Goal: Information Seeking & Learning: Get advice/opinions

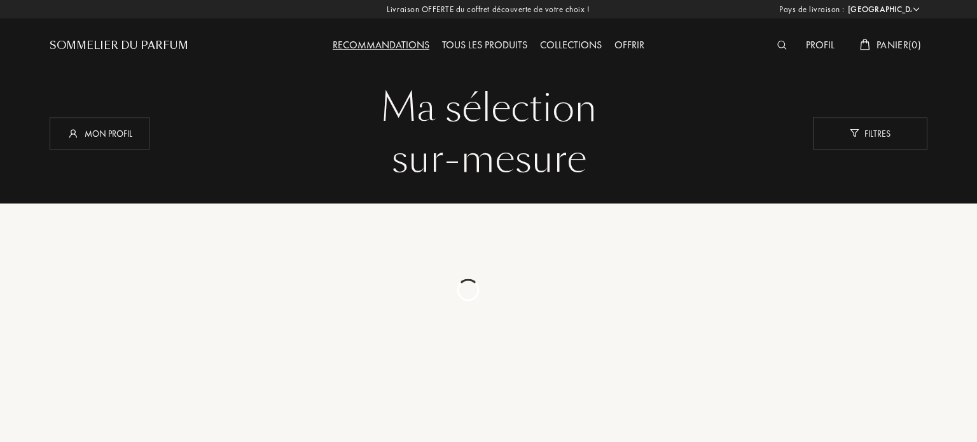
select select "PK"
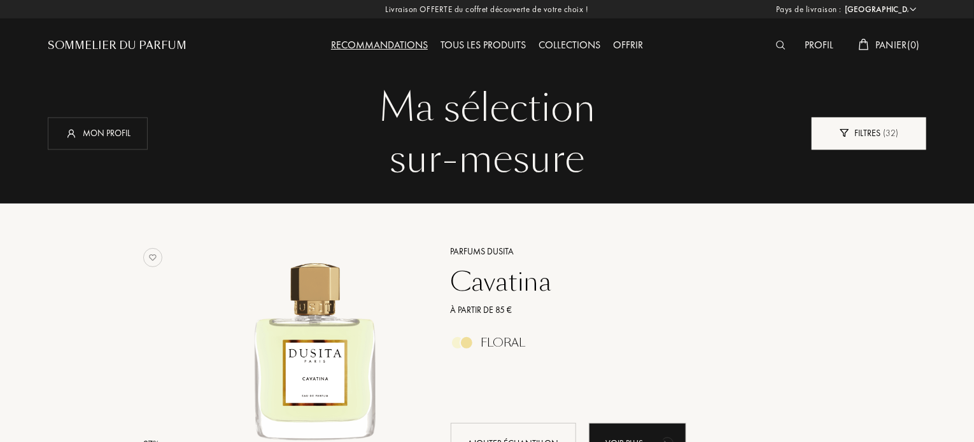
click at [855, 136] on div "Filtres ( 32 )" at bounding box center [868, 133] width 115 height 32
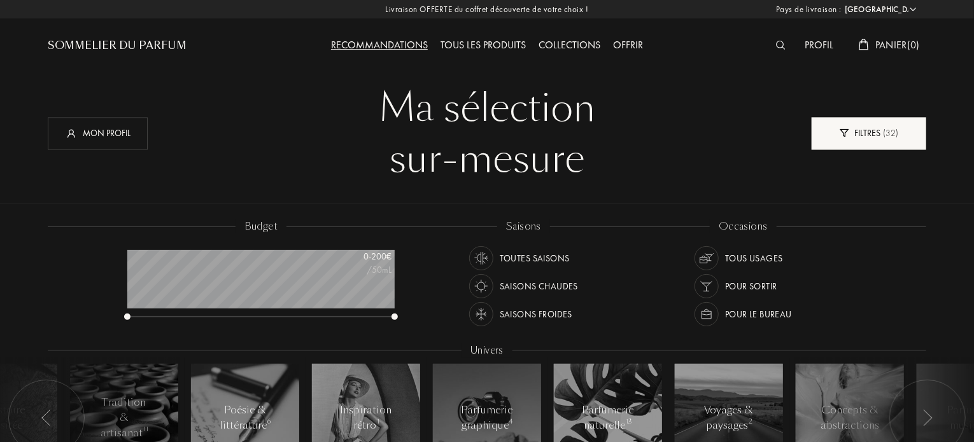
scroll to position [64, 267]
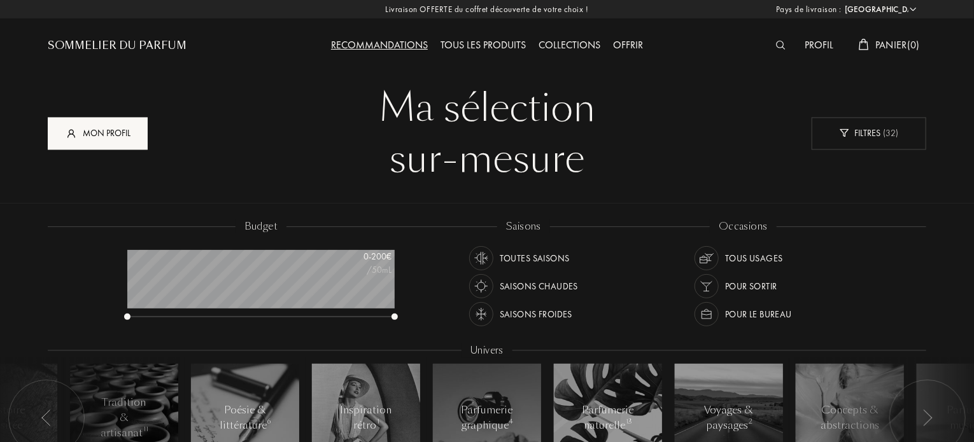
click at [99, 141] on div "Mon profil" at bounding box center [98, 133] width 100 height 32
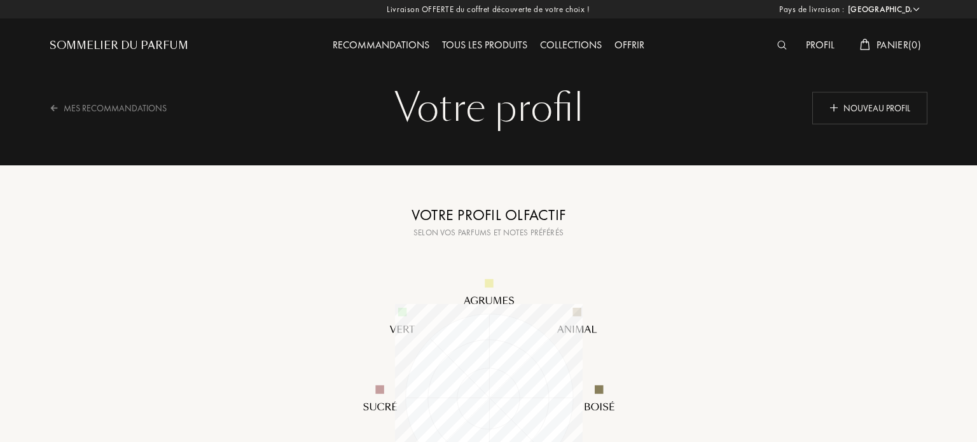
select select "PK"
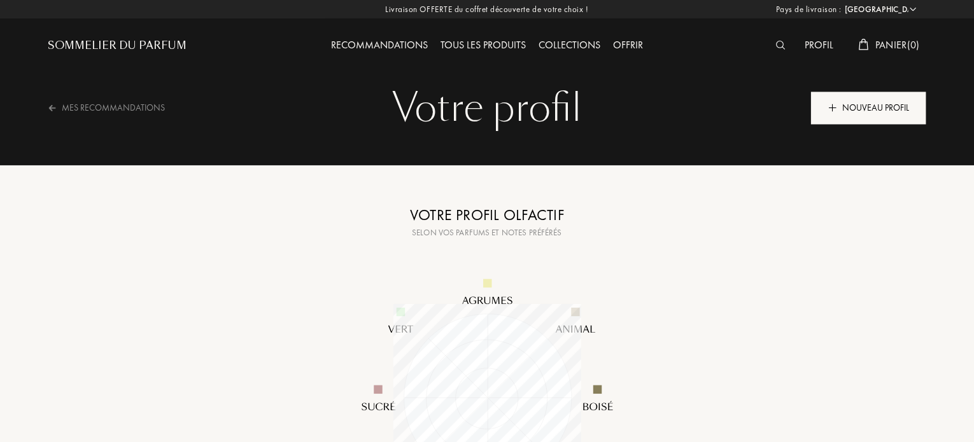
click at [874, 109] on div "Nouveau profil" at bounding box center [868, 108] width 115 height 32
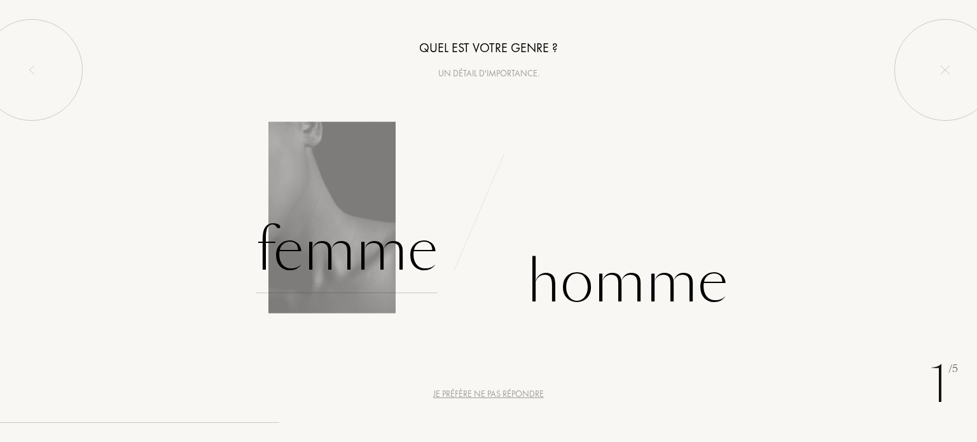
click at [382, 258] on div "Femme" at bounding box center [347, 250] width 182 height 86
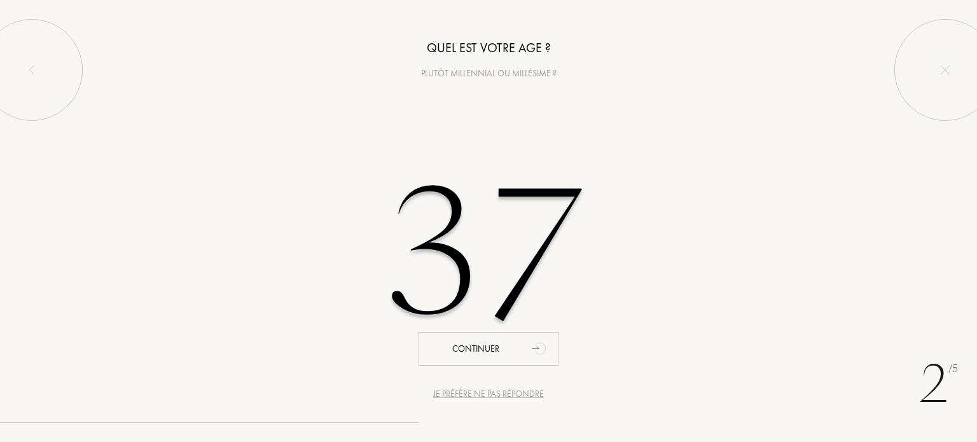
type input "37"
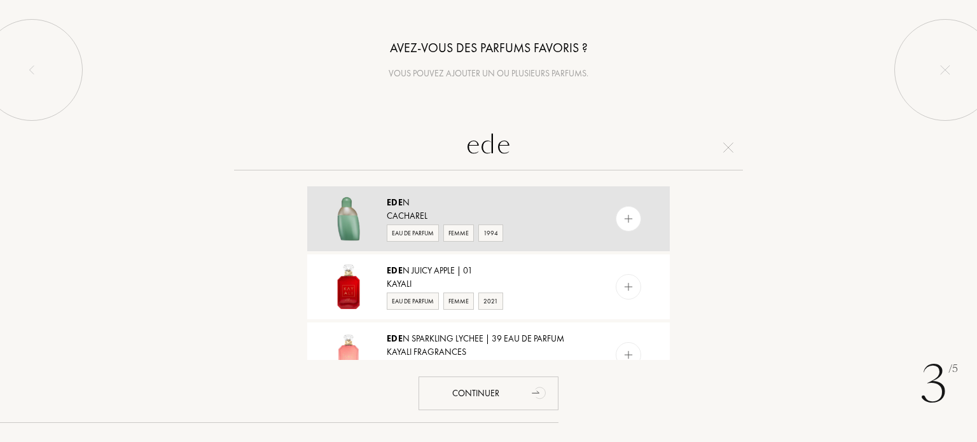
type input "ede"
click at [631, 225] on div at bounding box center [628, 218] width 25 height 25
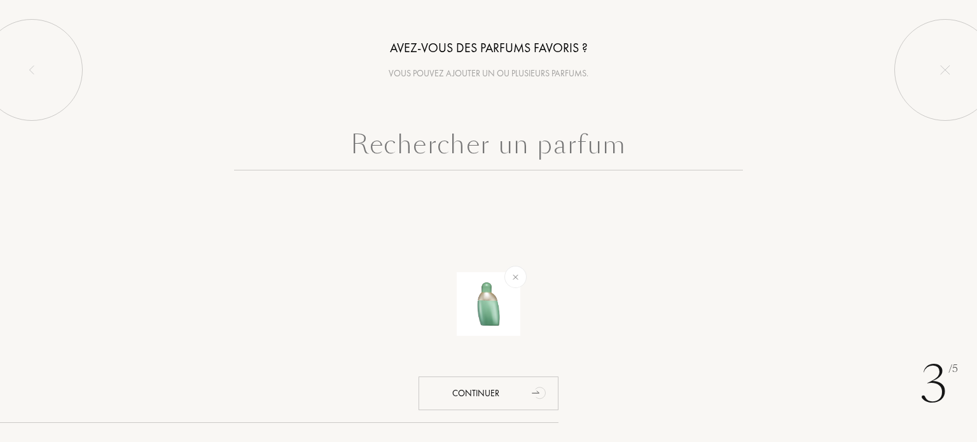
click at [518, 153] on input "text" at bounding box center [488, 148] width 509 height 46
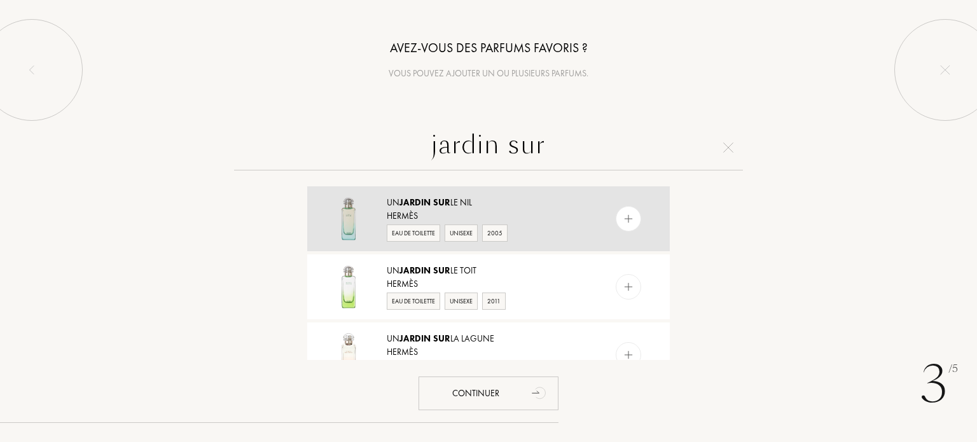
type input "jardin sur"
click at [631, 222] on img at bounding box center [629, 219] width 12 height 12
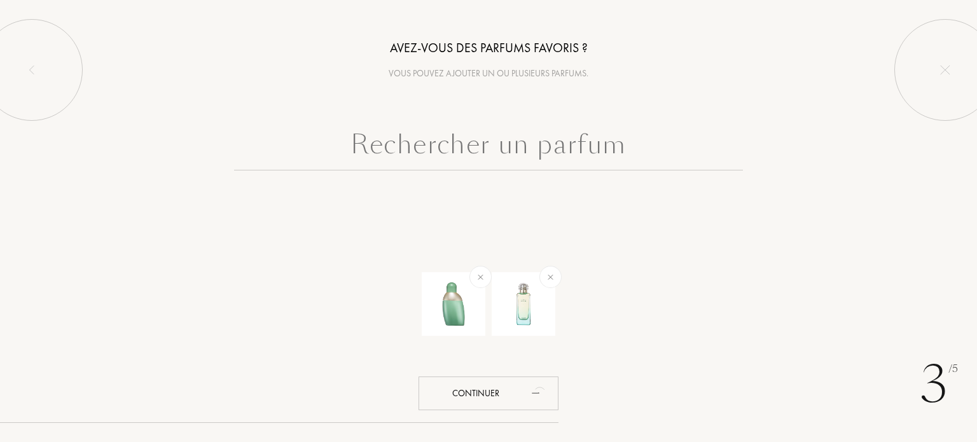
click at [476, 120] on div "Avez-vous des parfums favoris ? Vous pouvez ajouter un ou plusieurs parfums. Co…" at bounding box center [488, 117] width 977 height 234
click at [483, 146] on input "text" at bounding box center [488, 148] width 509 height 46
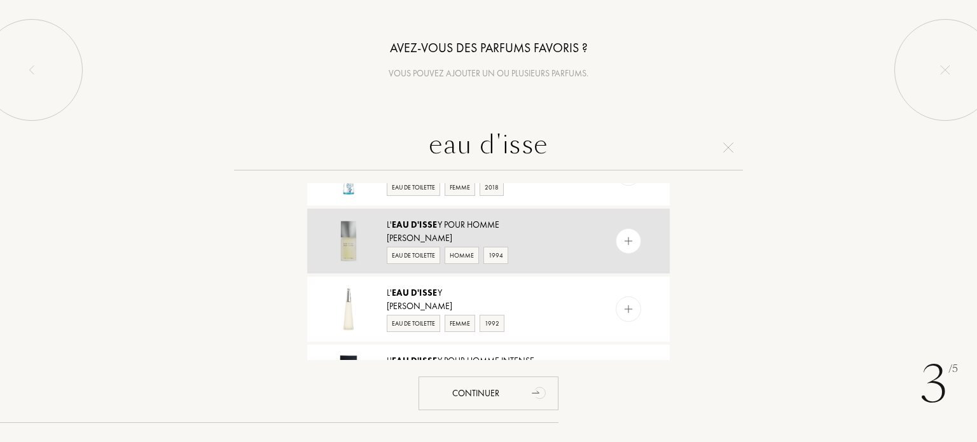
scroll to position [382, 0]
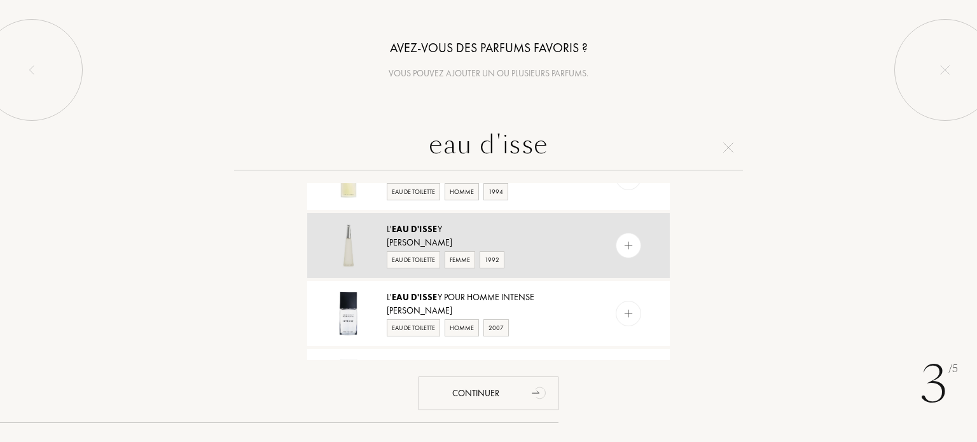
type input "eau d'isse"
click at [631, 241] on img at bounding box center [629, 246] width 12 height 12
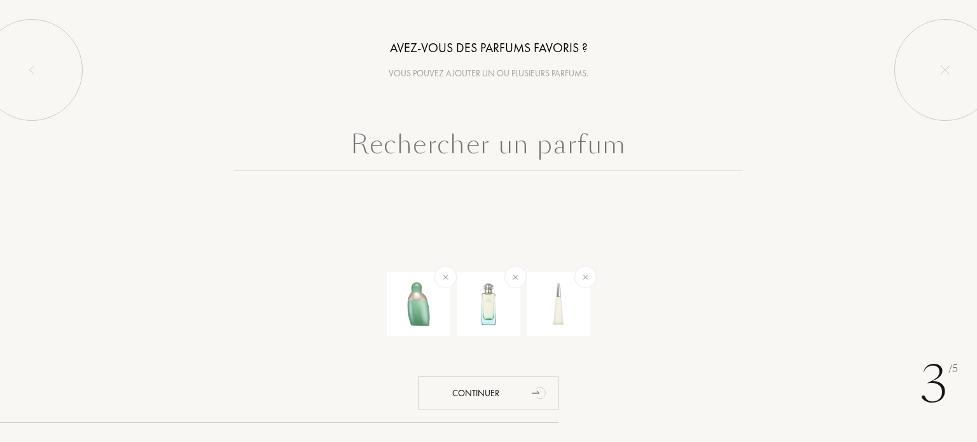
scroll to position [0, 0]
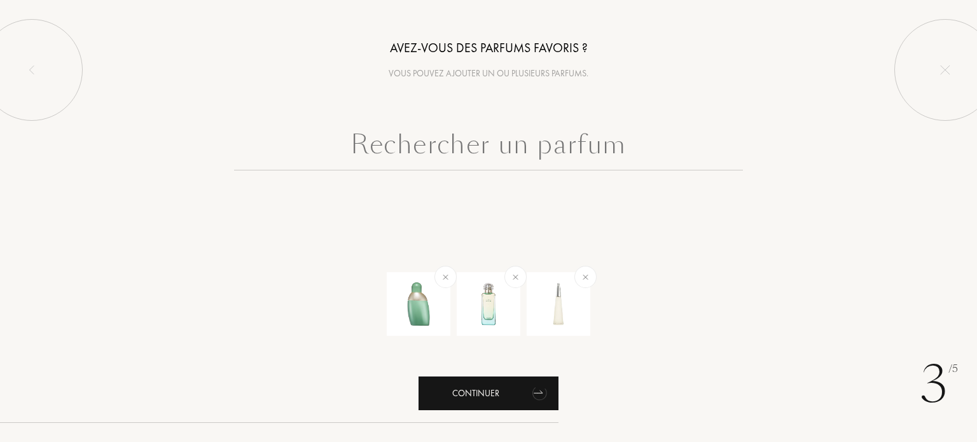
click at [529, 396] on icon "animation" at bounding box center [540, 392] width 25 height 25
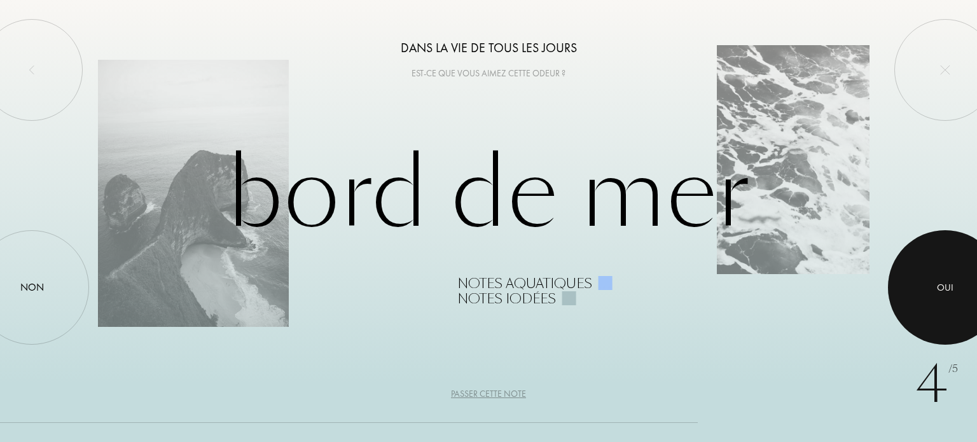
click at [955, 319] on div at bounding box center [945, 287] width 115 height 115
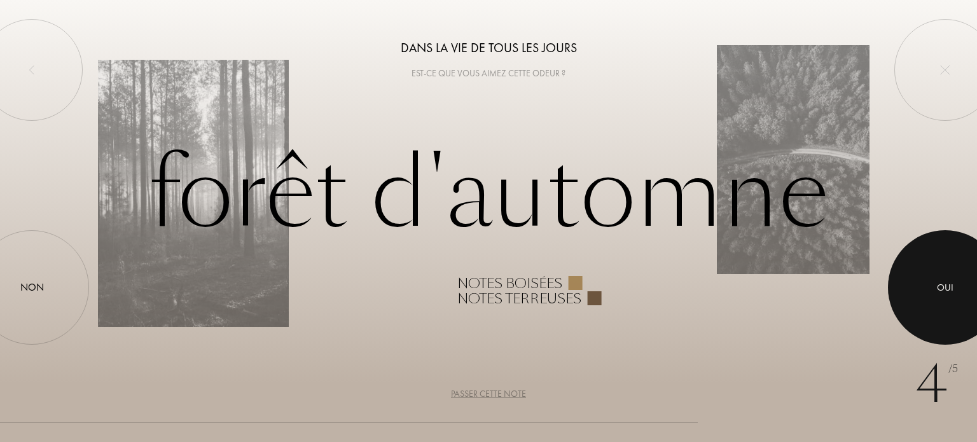
click at [926, 315] on div at bounding box center [945, 287] width 115 height 115
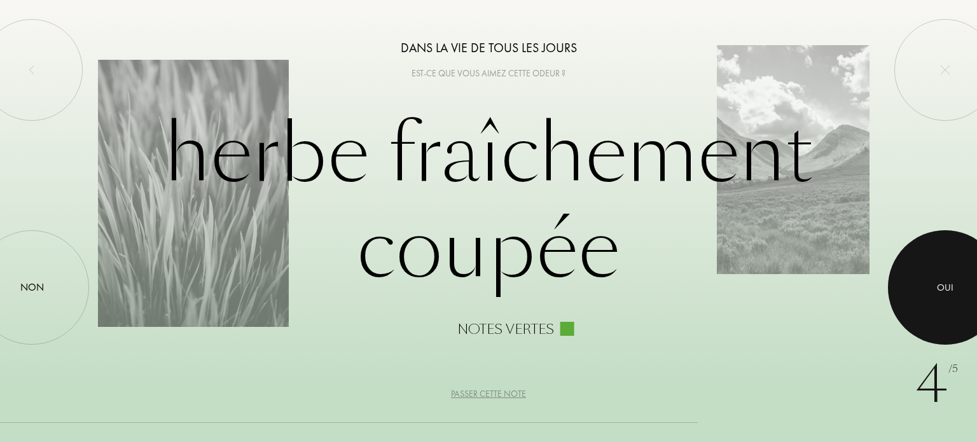
click at [954, 318] on div at bounding box center [945, 287] width 115 height 115
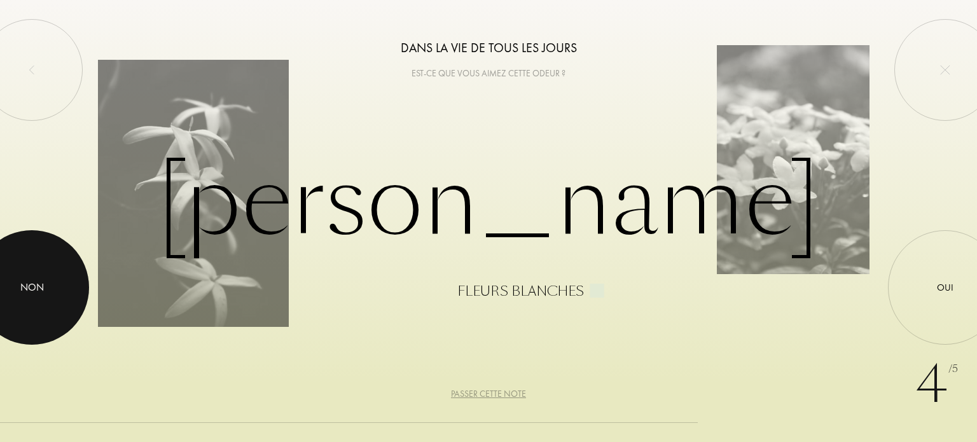
click at [33, 305] on div at bounding box center [32, 287] width 115 height 115
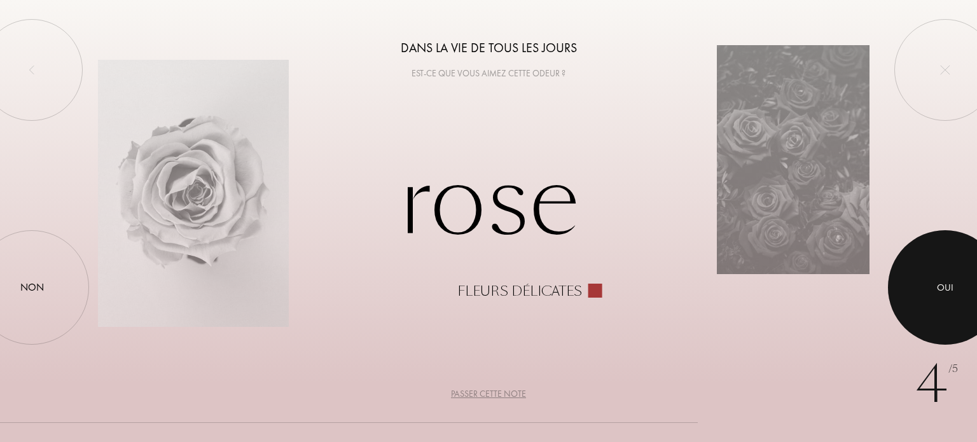
click at [942, 322] on div at bounding box center [945, 287] width 115 height 115
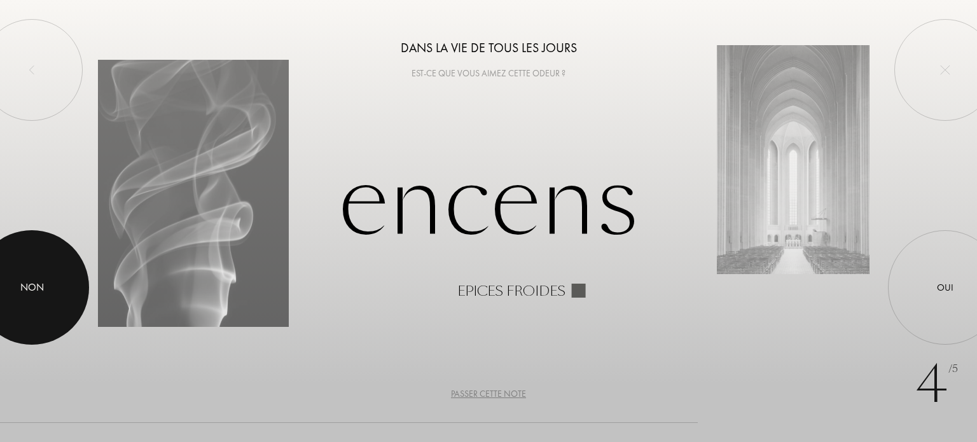
click at [27, 291] on div "Non" at bounding box center [32, 287] width 24 height 15
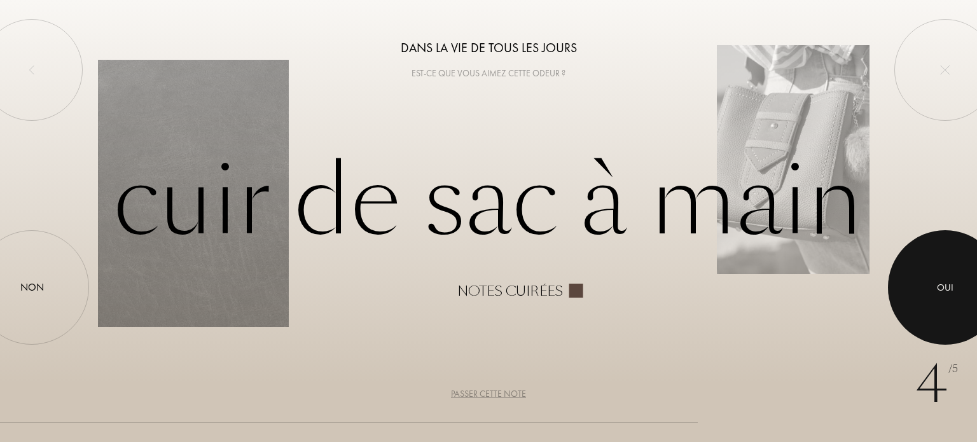
click at [942, 290] on div "Oui" at bounding box center [945, 288] width 17 height 15
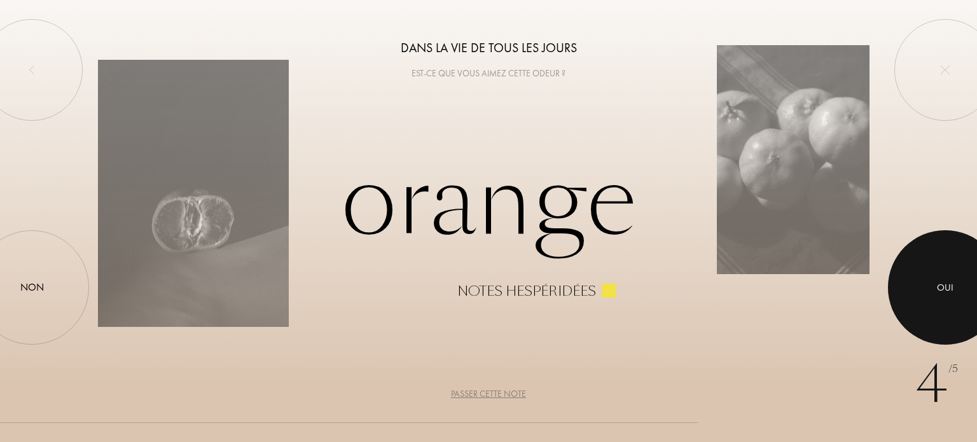
click at [942, 297] on div at bounding box center [945, 287] width 115 height 115
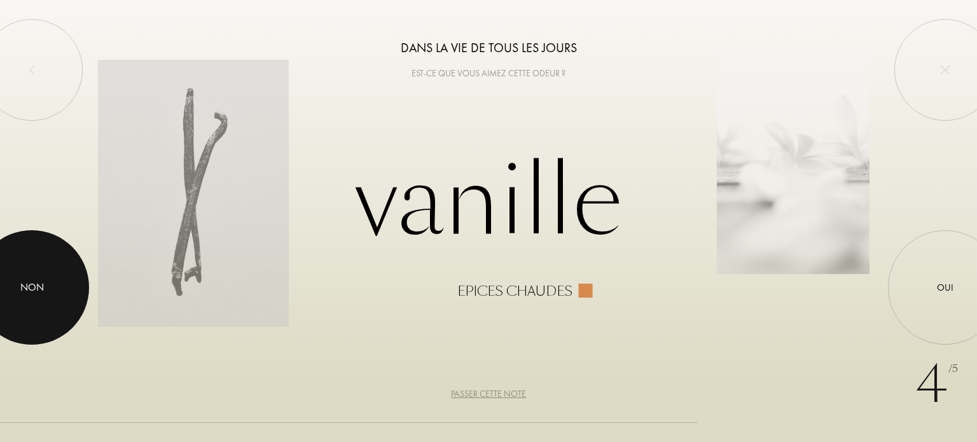
click at [7, 290] on div at bounding box center [32, 287] width 115 height 115
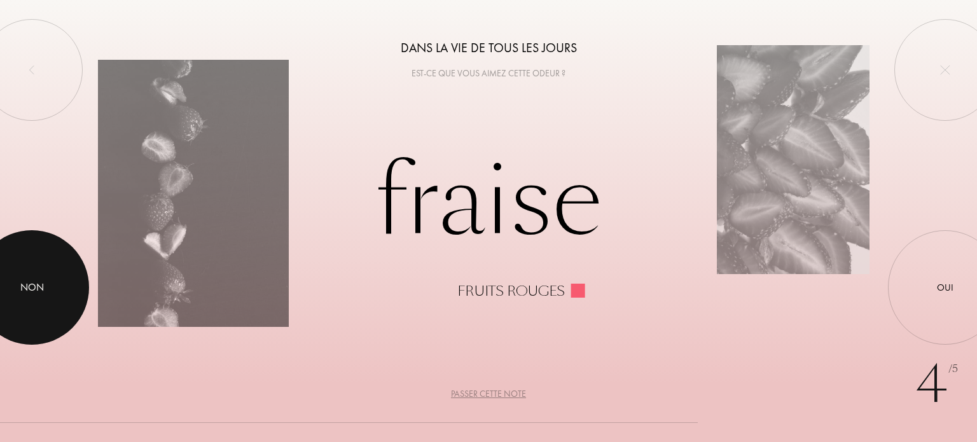
click at [69, 282] on div at bounding box center [32, 287] width 115 height 115
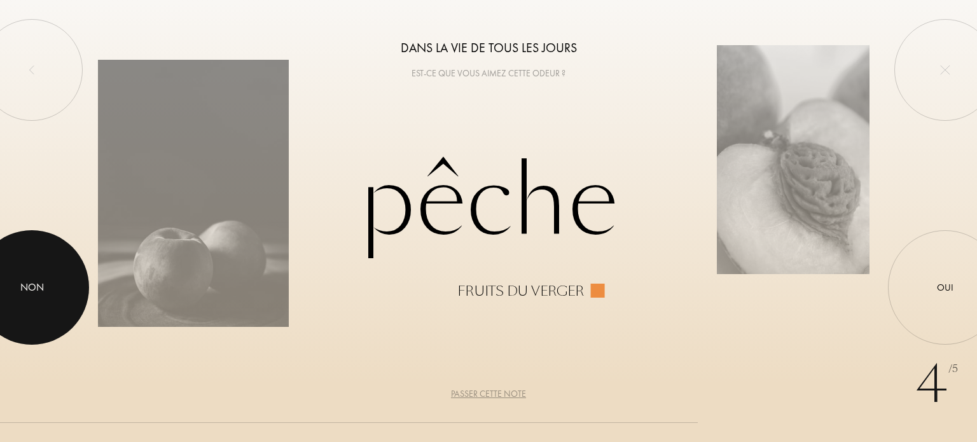
click at [34, 307] on div at bounding box center [32, 287] width 115 height 115
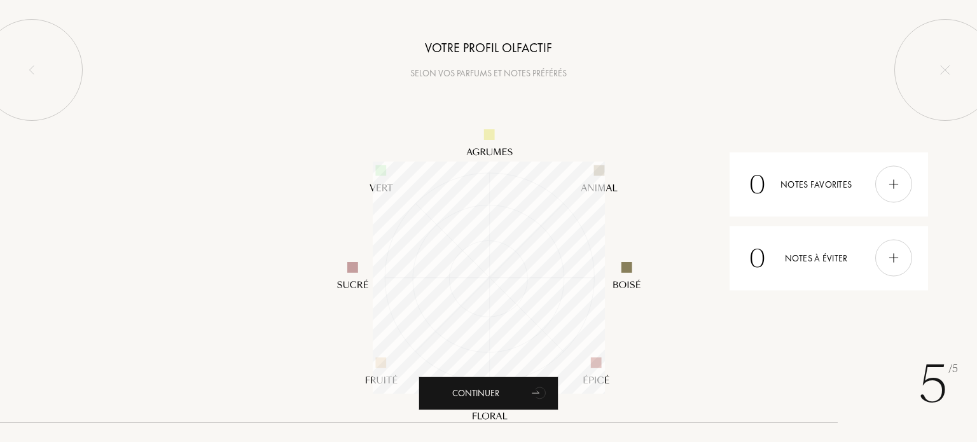
scroll to position [232, 232]
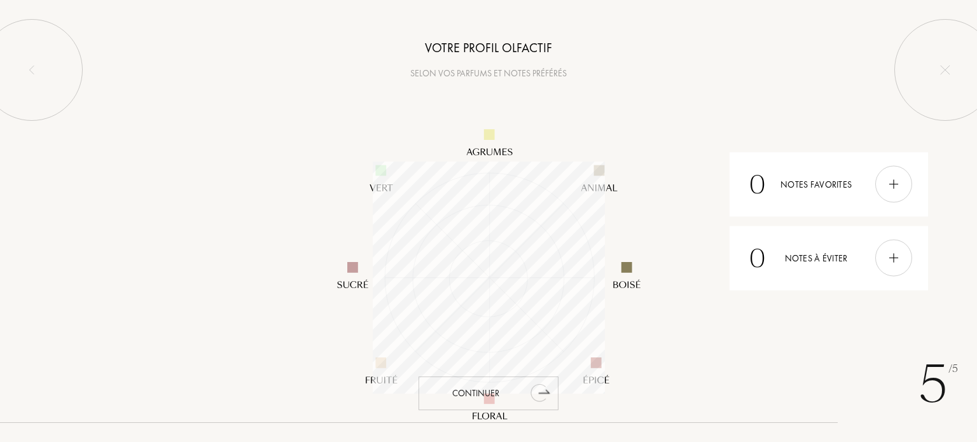
click at [527, 395] on div "Continuer" at bounding box center [489, 394] width 140 height 34
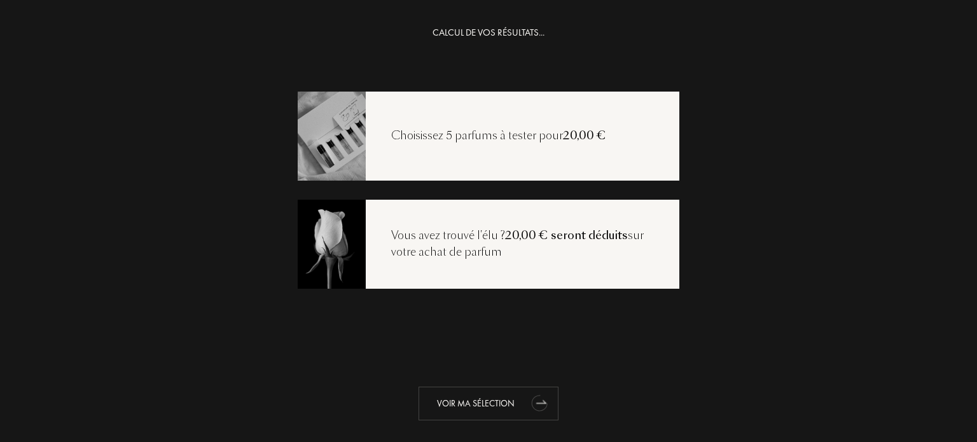
click at [506, 400] on div "Voir ma sélection" at bounding box center [489, 404] width 140 height 34
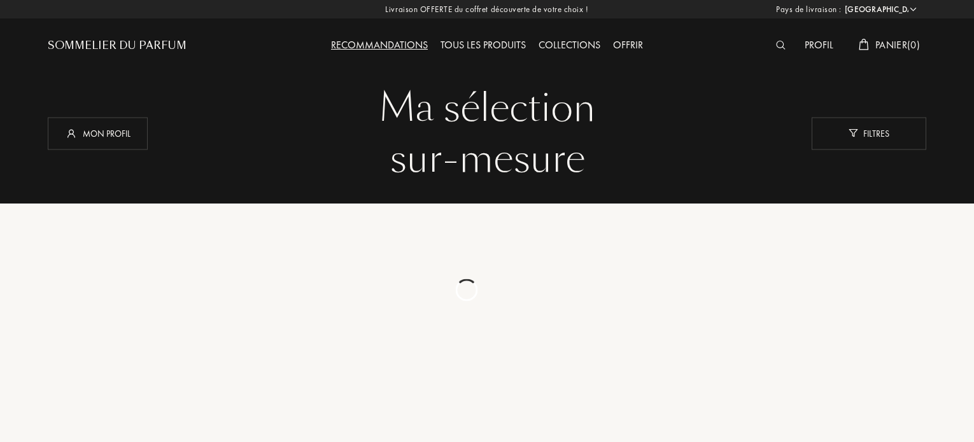
select select "PK"
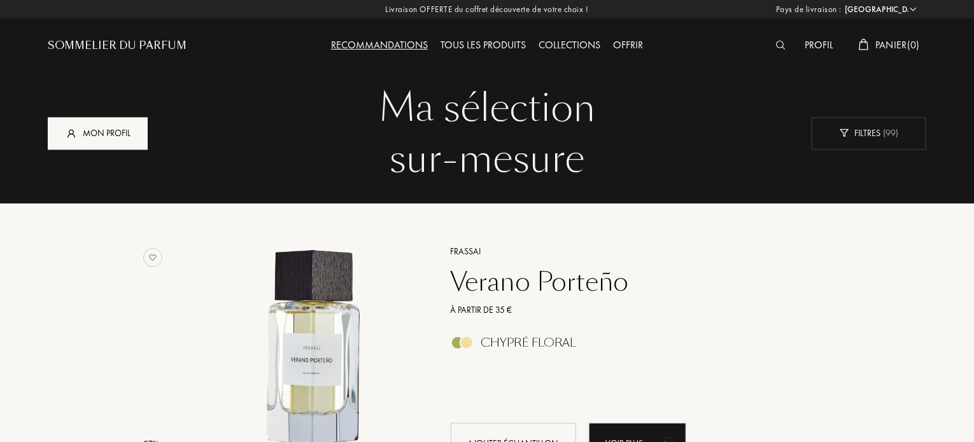
click at [104, 139] on div "Mon profil" at bounding box center [98, 133] width 100 height 32
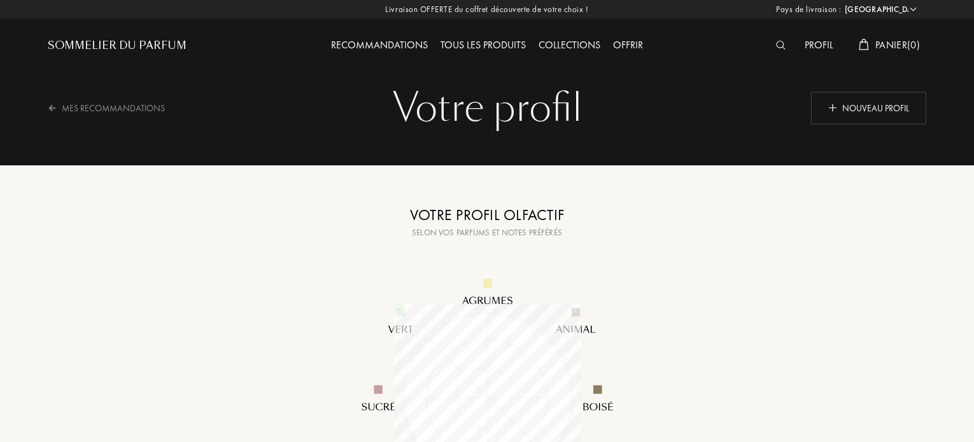
select select "PK"
click at [410, 48] on div "Recommandations" at bounding box center [379, 46] width 109 height 17
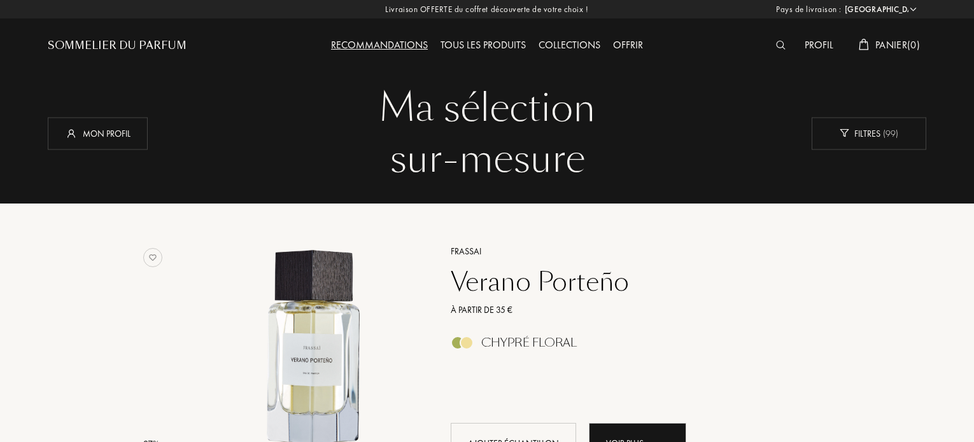
select select "PK"
click at [878, 130] on div "Filtres ( 99 )" at bounding box center [868, 133] width 115 height 32
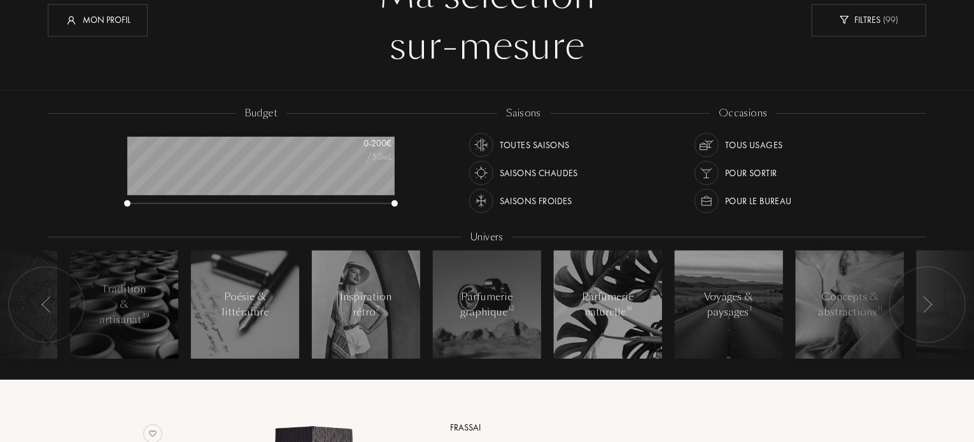
scroll to position [127, 0]
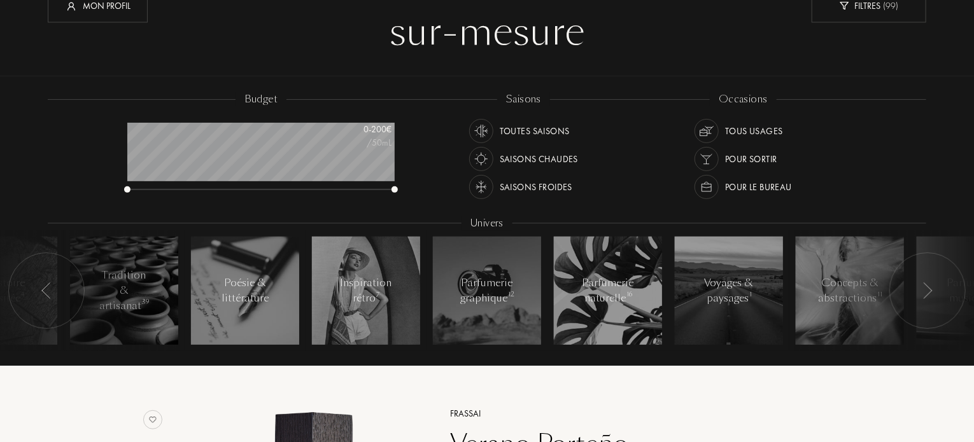
click at [949, 298] on div at bounding box center [927, 291] width 76 height 76
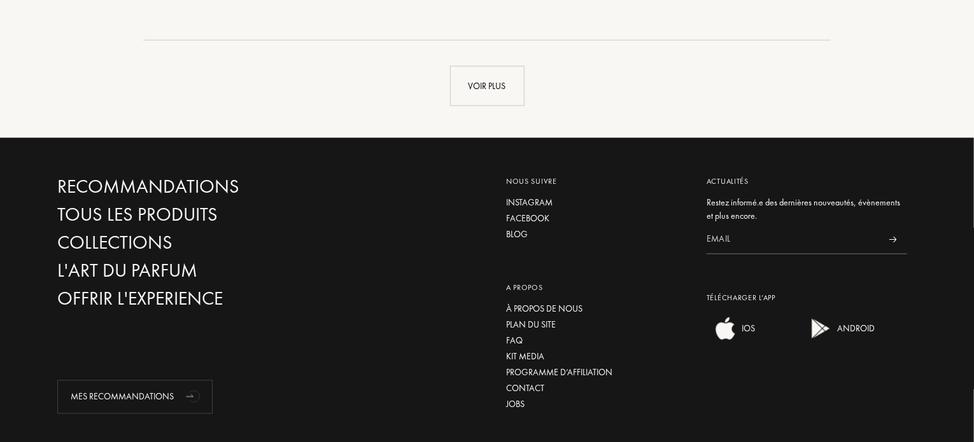
scroll to position [3563, 0]
